Goal: Task Accomplishment & Management: Manage account settings

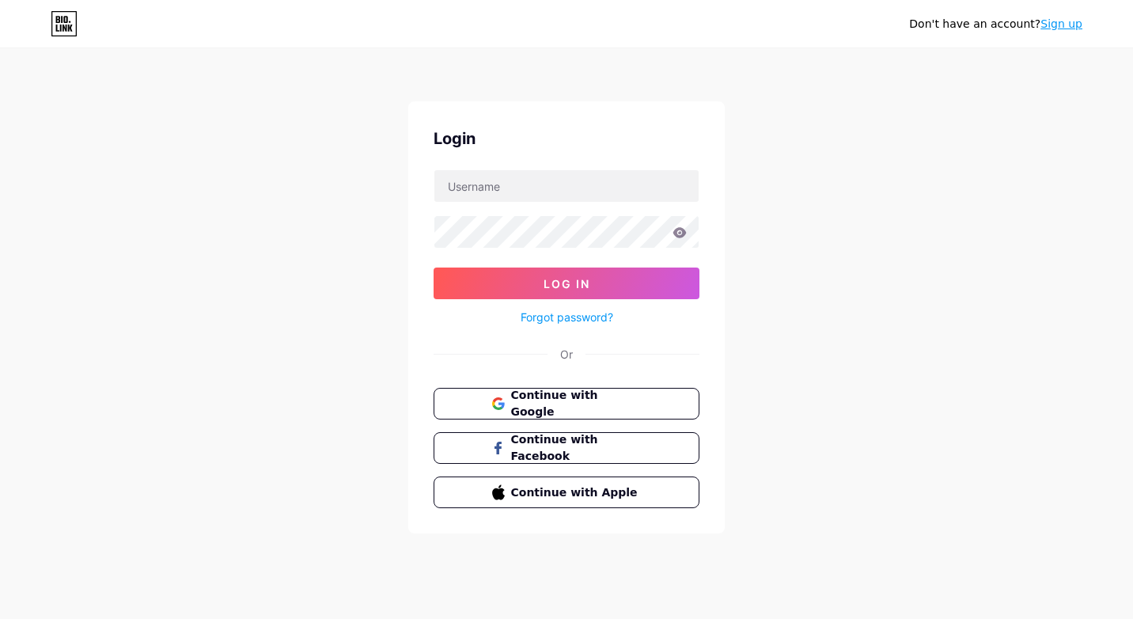
click at [498, 160] on div "Login Log In Forgot password? Or Continue with Google Continue with Facebook Co…" at bounding box center [566, 317] width 316 height 432
click at [498, 165] on div "Login Log In Forgot password? Or Continue with Google Continue with Facebook Co…" at bounding box center [566, 317] width 316 height 432
drag, startPoint x: 508, startPoint y: 173, endPoint x: 528, endPoint y: 183, distance: 22.7
click at [508, 173] on input "text" at bounding box center [566, 186] width 264 height 32
type input "[EMAIL_ADDRESS][DOMAIN_NAME]"
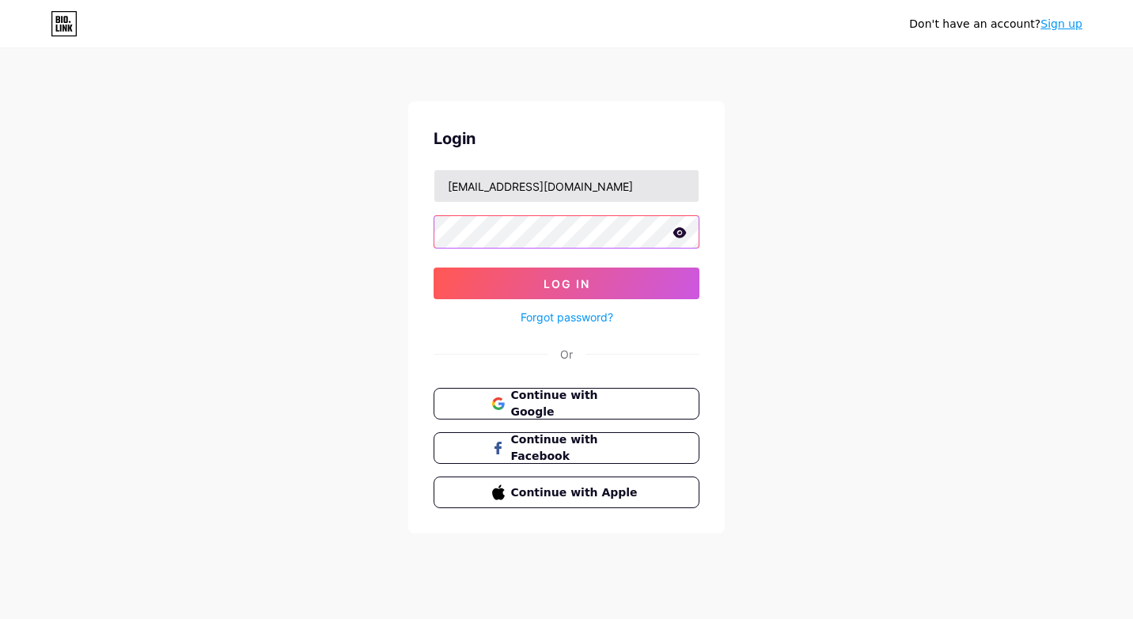
click at [433, 267] on button "Log In" at bounding box center [566, 283] width 266 height 32
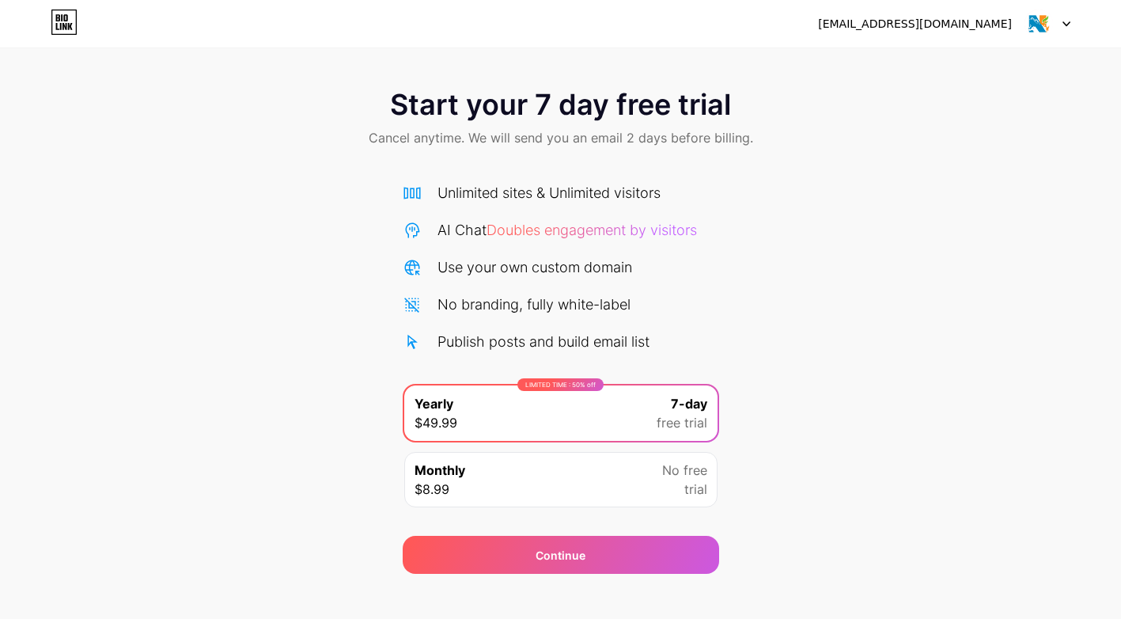
click at [1043, 21] on img at bounding box center [1039, 24] width 30 height 30
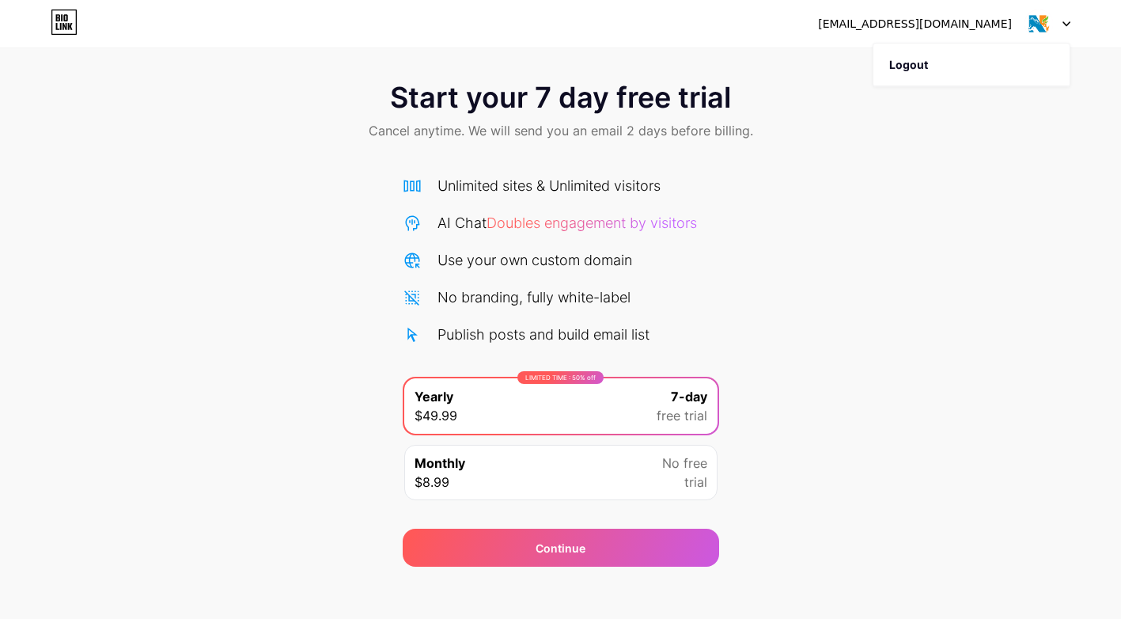
scroll to position [18, 0]
